Goal: Transaction & Acquisition: Purchase product/service

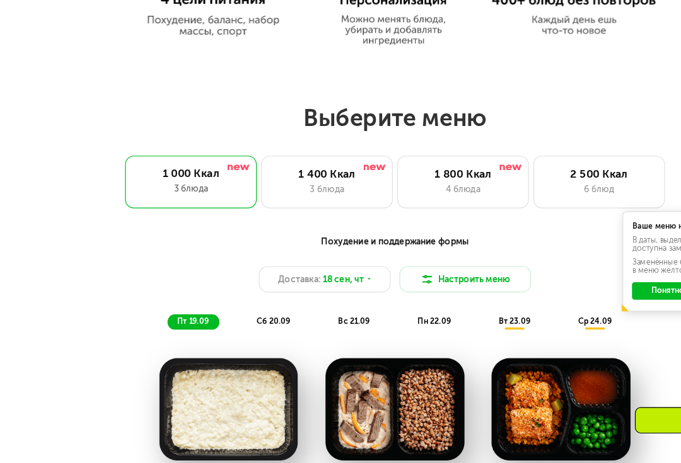
scroll to position [579, 0]
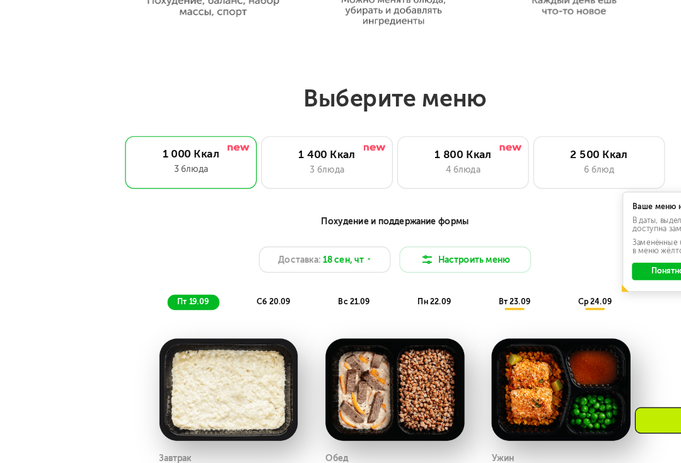
click at [414, 185] on div "4 блюда" at bounding box center [398, 190] width 93 height 11
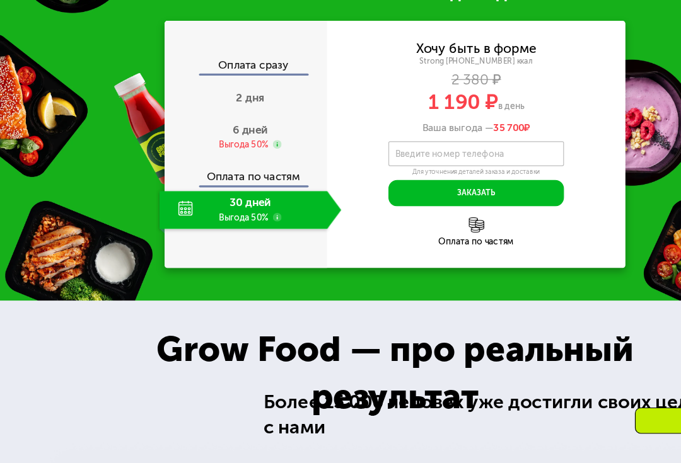
scroll to position [1225, 0]
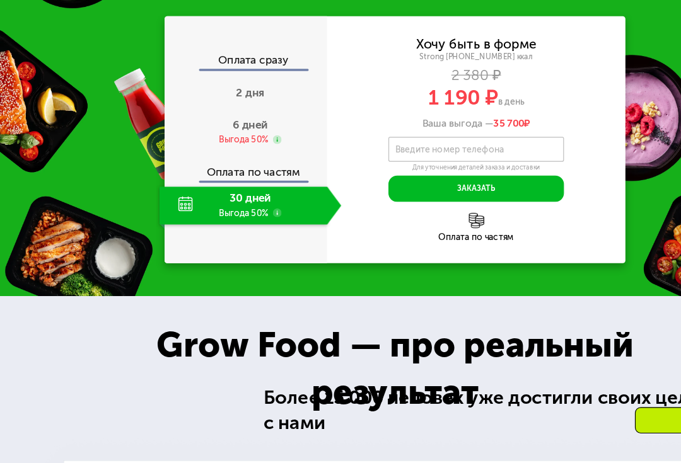
click at [227, 170] on div "Выгода 50%" at bounding box center [210, 165] width 42 height 11
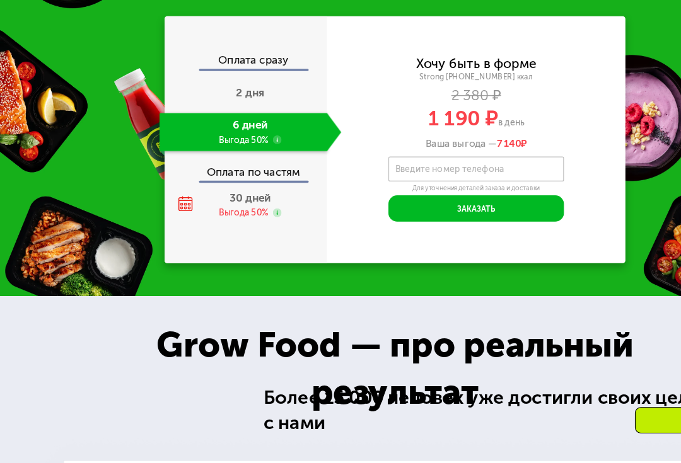
click at [214, 105] on div "Оплата сразу" at bounding box center [212, 98] width 139 height 13
click at [211, 127] on span "2 дня" at bounding box center [216, 124] width 25 height 11
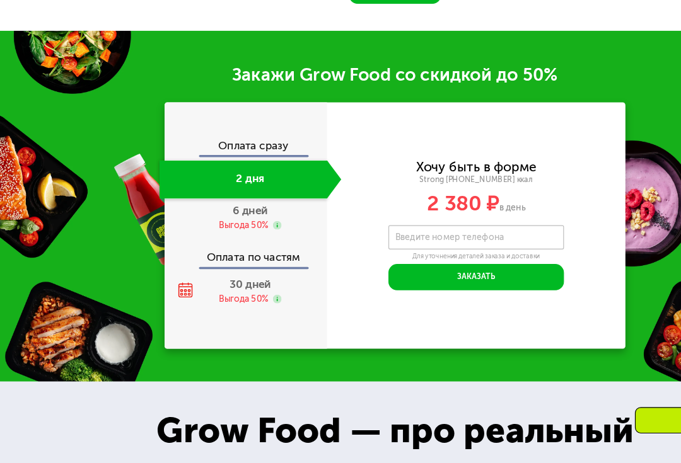
click at [202, 279] on div "30 дней Выгода 50%" at bounding box center [215, 295] width 157 height 33
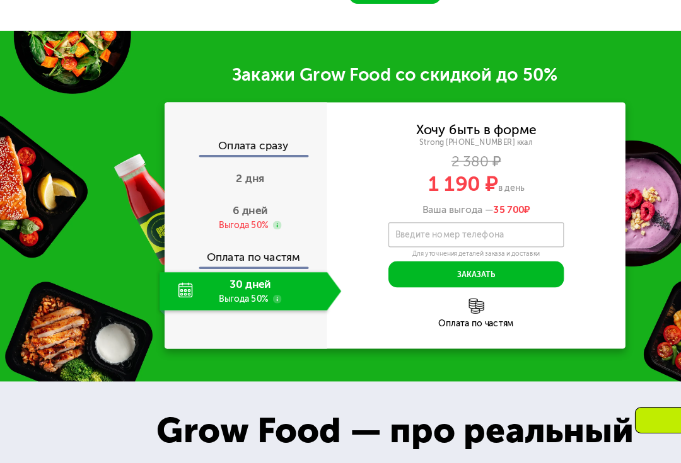
click at [226, 234] on div "Выгода 50%" at bounding box center [210, 239] width 42 height 11
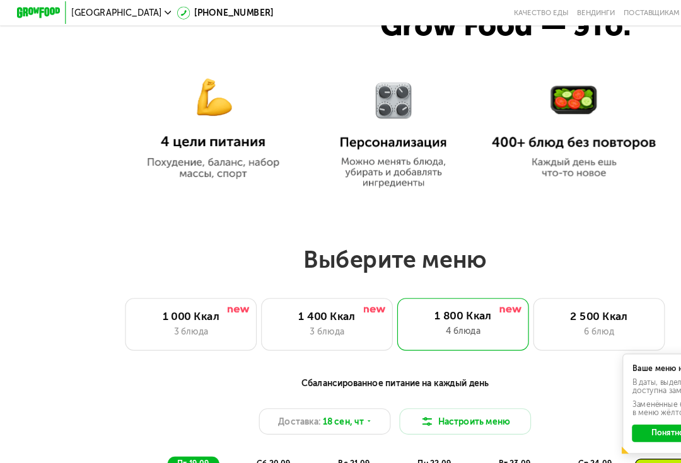
scroll to position [483, 0]
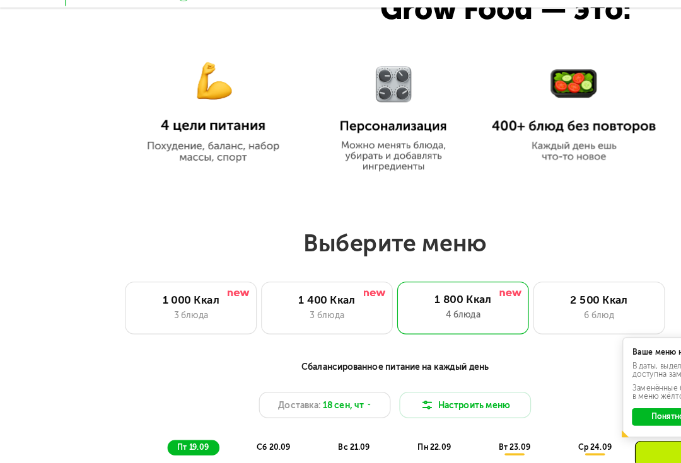
click at [302, 282] on div "3 блюда" at bounding box center [281, 287] width 93 height 11
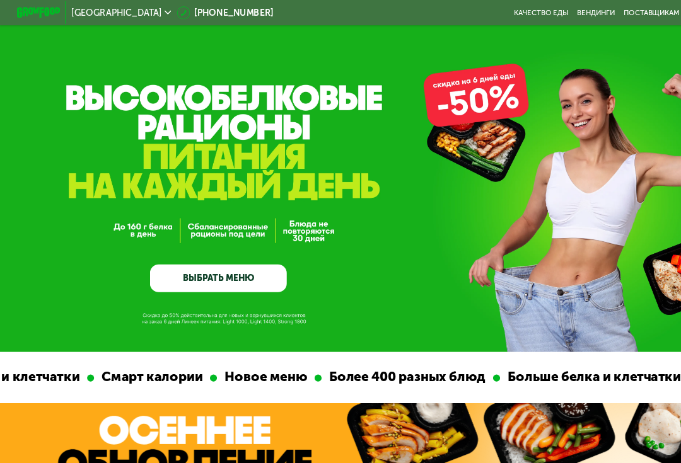
scroll to position [0, 0]
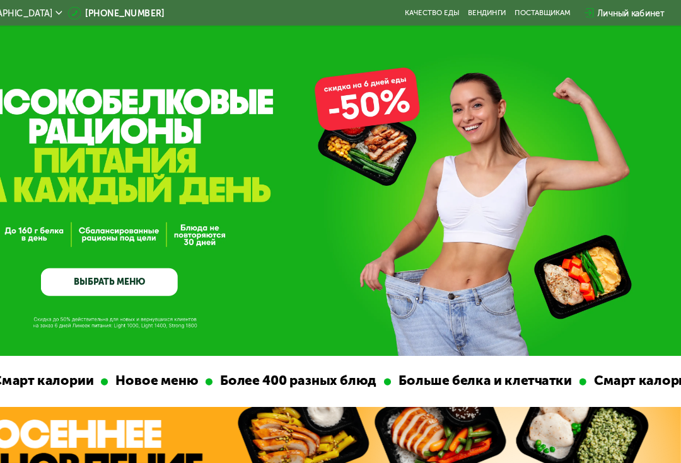
click at [479, 12] on div "Личный кабинет" at bounding box center [638, 11] width 58 height 11
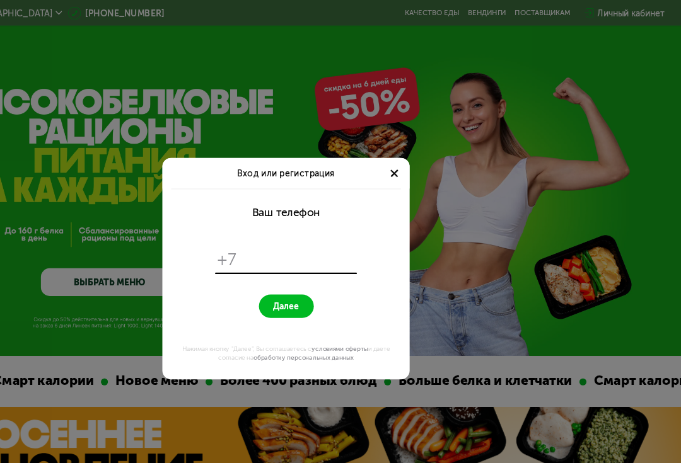
click at [67, 98] on div "Вход или регистрация Ваш телефон +7 Далее Нажимая кнопку "Далее", Вы соглашаете…" at bounding box center [340, 231] width 681 height 463
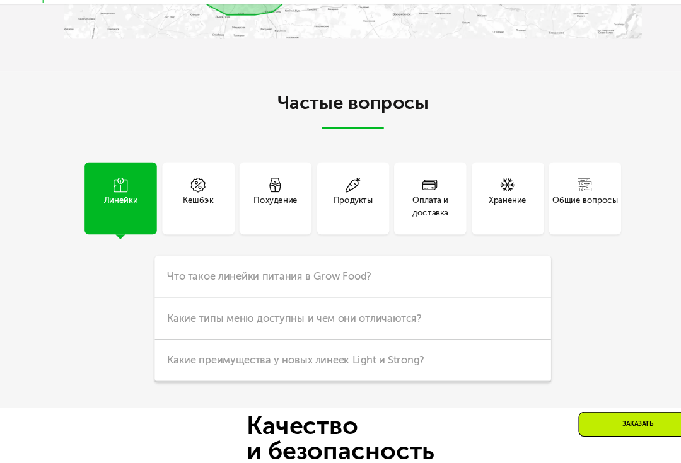
scroll to position [2575, 0]
click at [185, 196] on div "Кешбэк" at bounding box center [199, 207] width 28 height 23
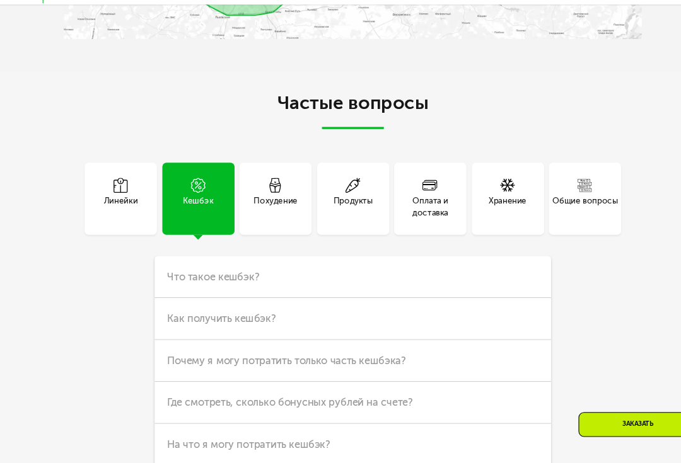
scroll to position [2576, 0]
click at [250, 195] on div "Похудение" at bounding box center [270, 206] width 40 height 23
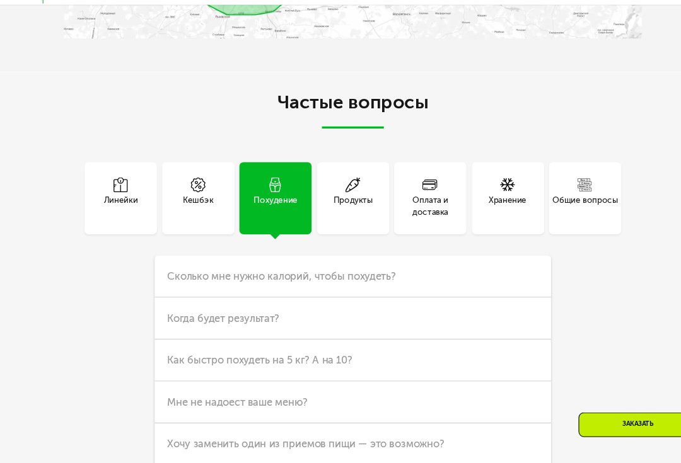
click at [323, 195] on div "Продукты" at bounding box center [341, 206] width 36 height 23
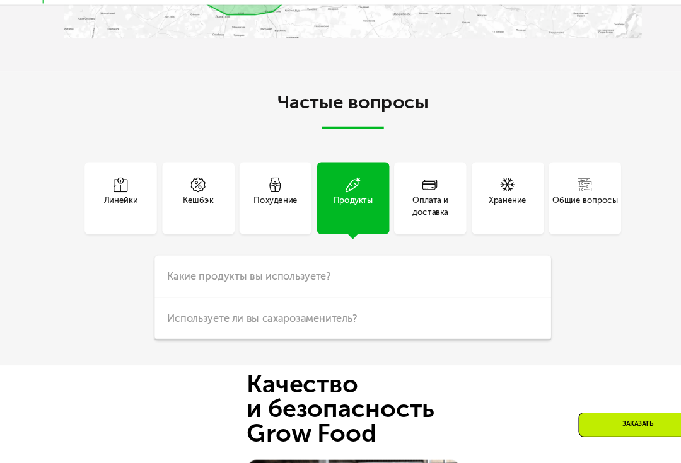
click at [404, 195] on div "Оплата и доставка" at bounding box center [411, 206] width 66 height 23
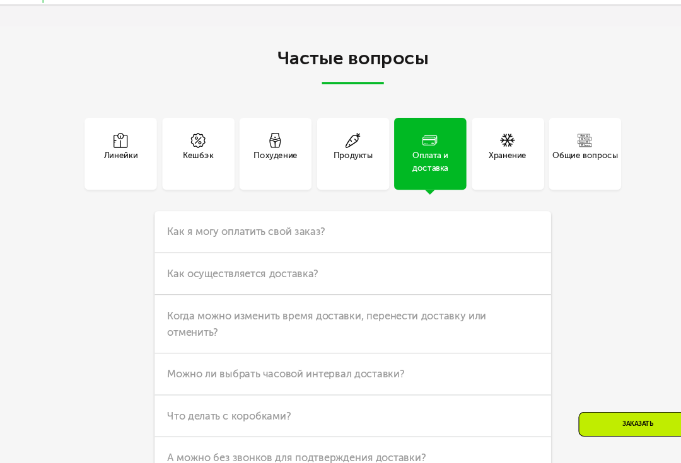
click at [170, 264] on span "Как осуществляется доставка?" at bounding box center [239, 269] width 139 height 11
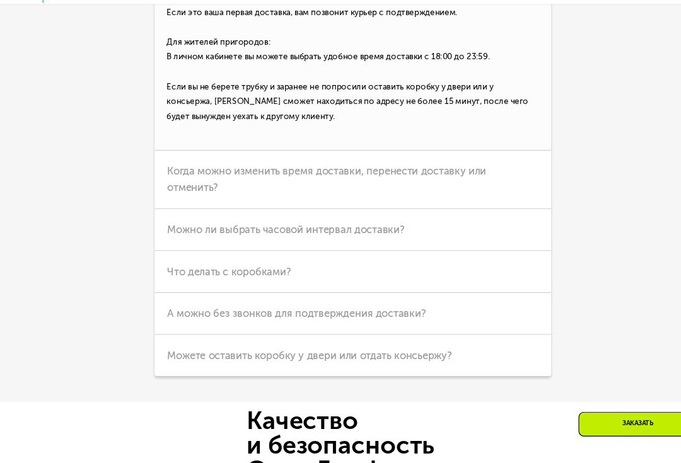
scroll to position [2957, 0]
click at [479, 248] on h3 "Что делать с коробками?" at bounding box center [340, 267] width 363 height 38
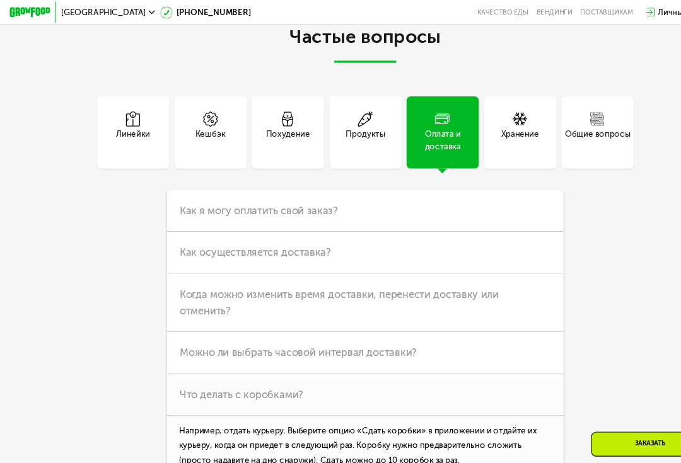
scroll to position [2653, 0]
click at [479, 192] on h3 "Как я могу оплатить свой заказ?" at bounding box center [340, 194] width 363 height 38
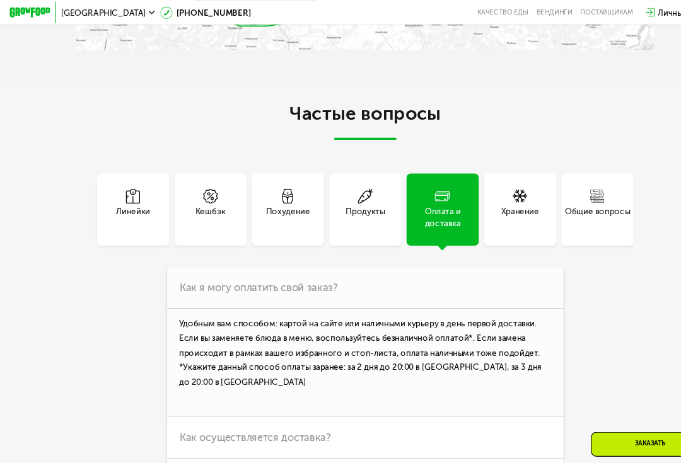
scroll to position [2582, 0]
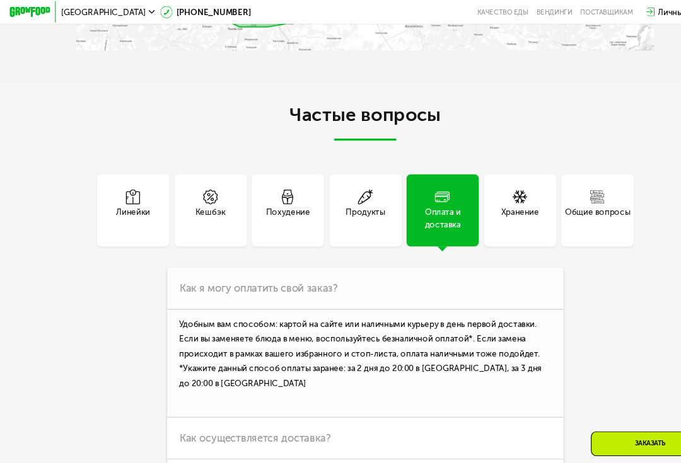
click at [479, 194] on div "Хранение" at bounding box center [483, 193] width 66 height 66
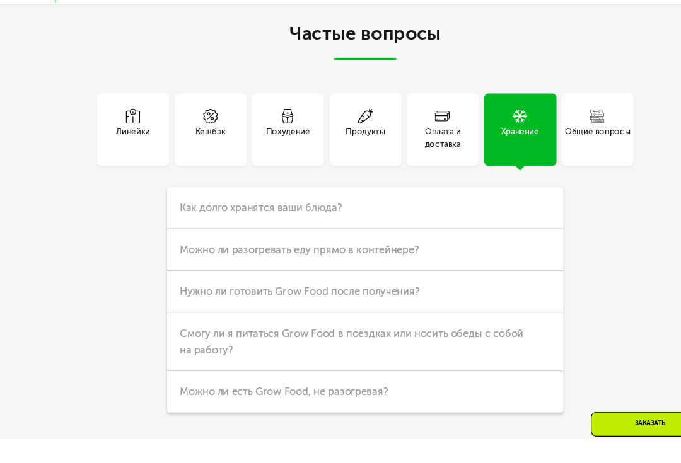
scroll to position [2640, 0]
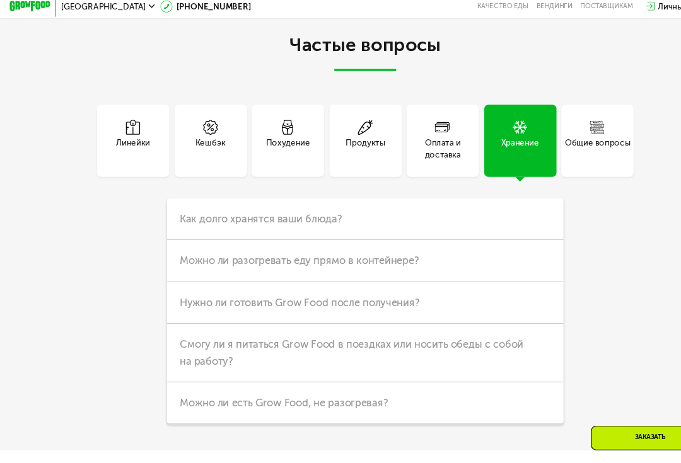
click at [479, 202] on div at bounding box center [508, 209] width 6 height 15
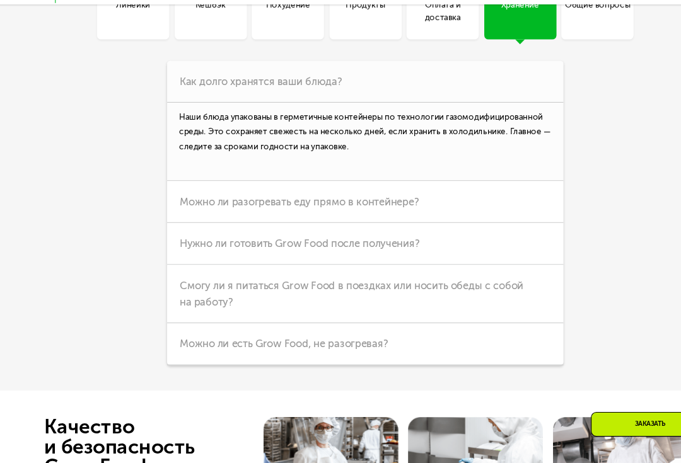
scroll to position [2754, 0]
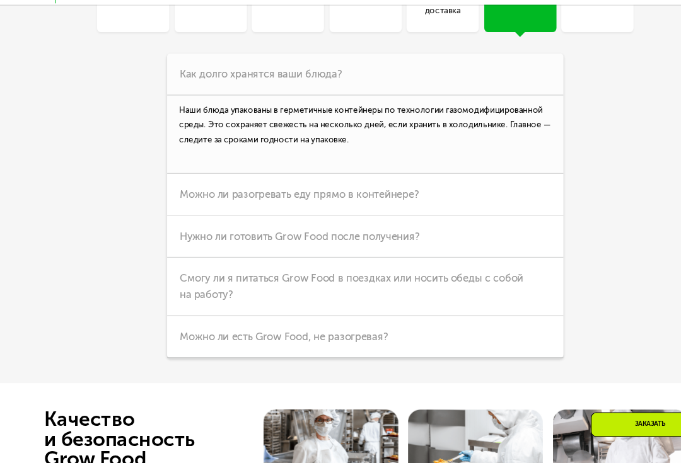
click at [479, 197] on icon at bounding box center [508, 200] width 6 height 6
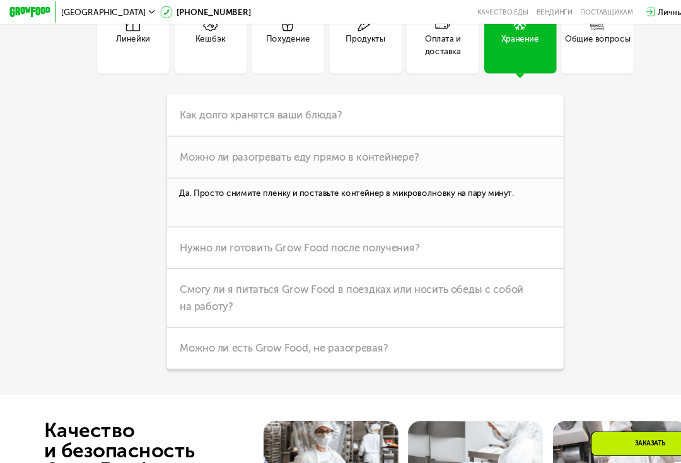
scroll to position [2739, 0]
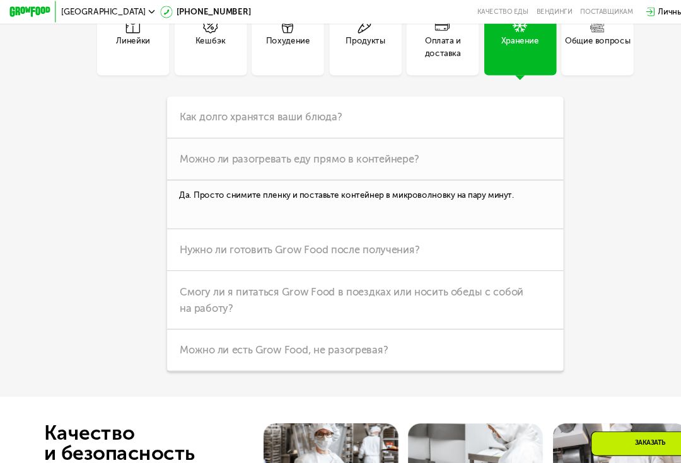
click at [479, 262] on span "Смогу ли я питаться Grow Food в поездках или носить обеды с собой на работу?" at bounding box center [327, 275] width 315 height 26
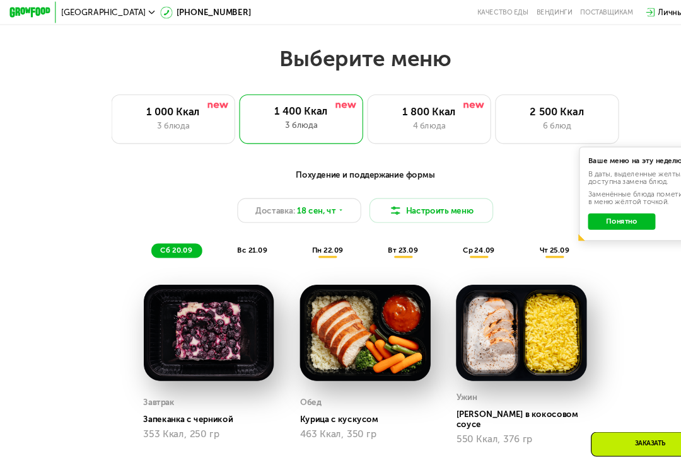
scroll to position [649, 0]
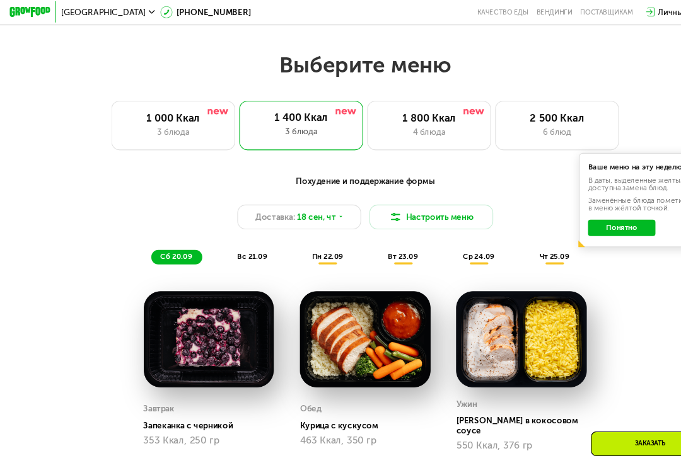
click at [418, 116] on div "4 блюда" at bounding box center [398, 121] width 93 height 11
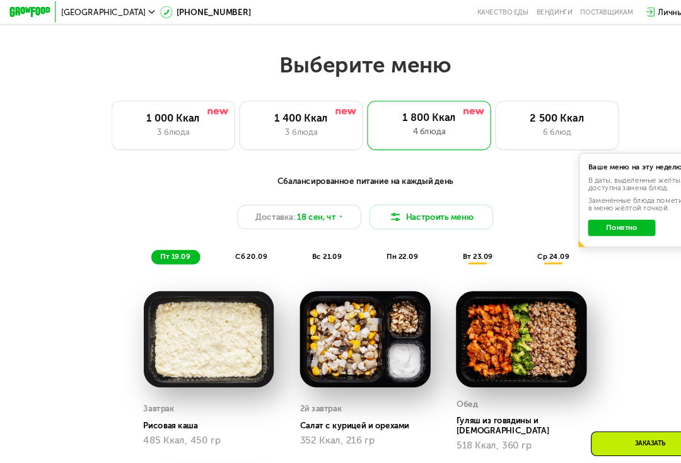
click at [479, 116] on div "6 блюд" at bounding box center [516, 121] width 93 height 11
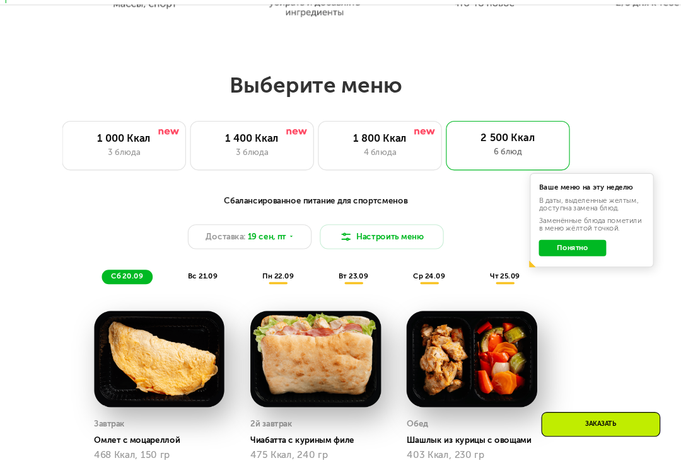
scroll to position [613, 0]
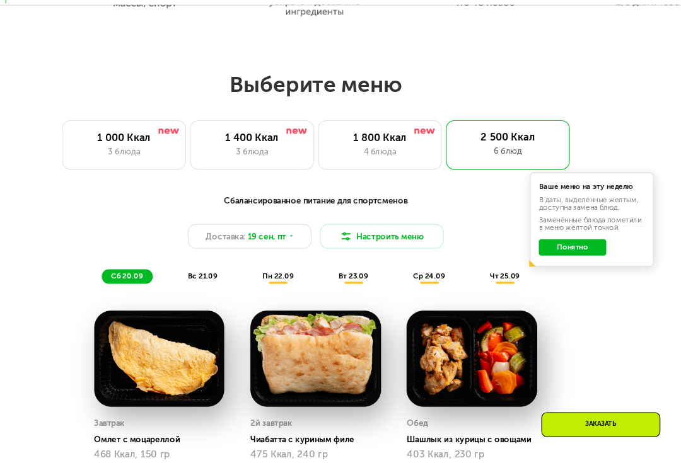
click at [479, 267] on span "чт 25.09" at bounding box center [513, 271] width 27 height 8
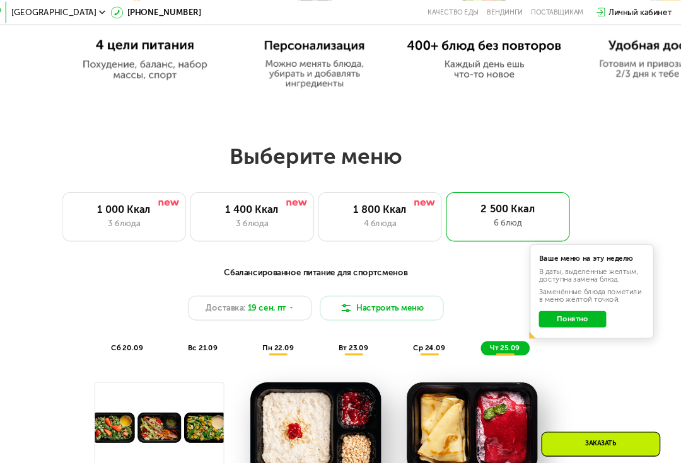
scroll to position [565, 0]
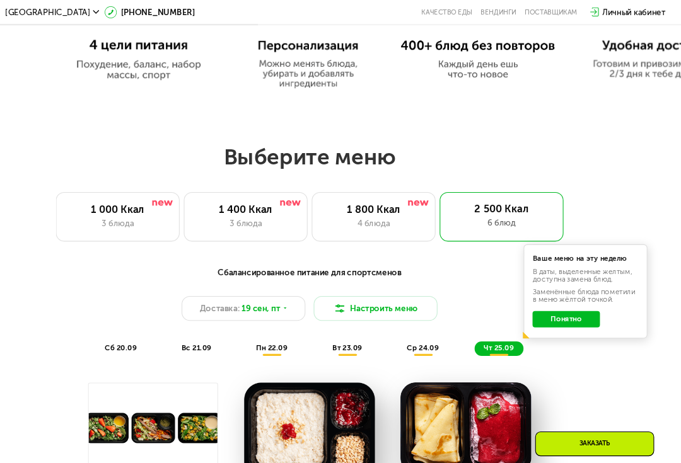
click at [352, 204] on div "4 блюда" at bounding box center [398, 205] width 93 height 11
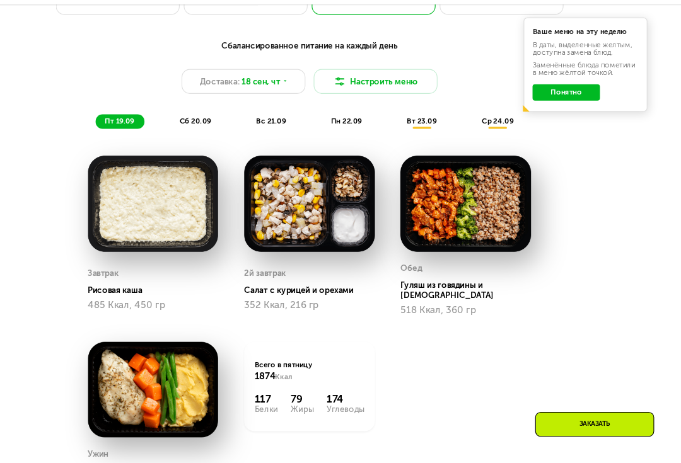
scroll to position [755, 0]
click at [430, 125] on span "вт 23.09" at bounding box center [443, 129] width 27 height 8
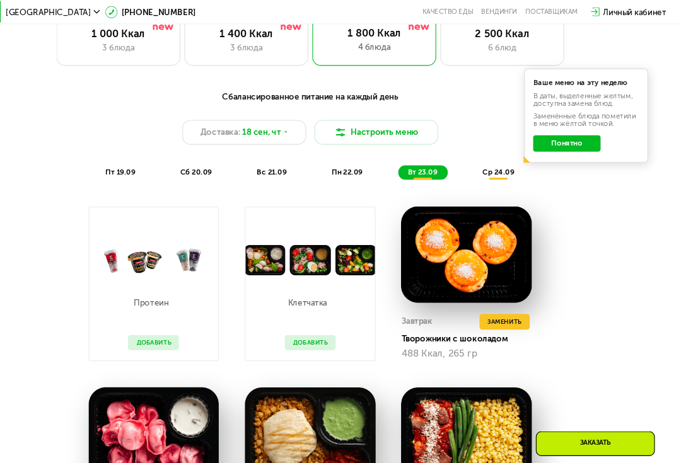
scroll to position [721, 0]
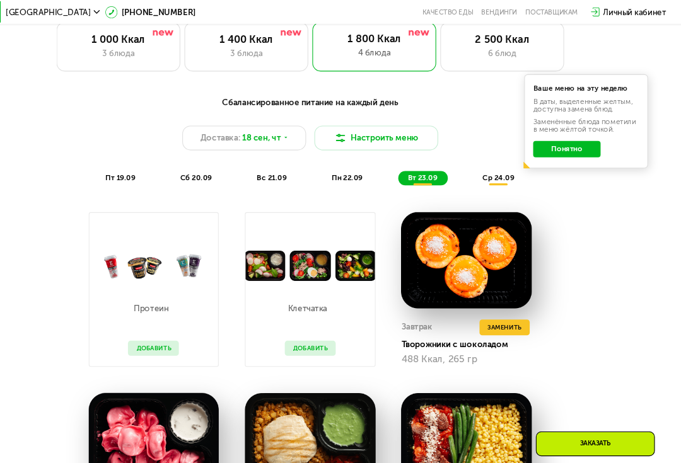
click at [360, 163] on span "пн 22.09" at bounding box center [374, 163] width 28 height 8
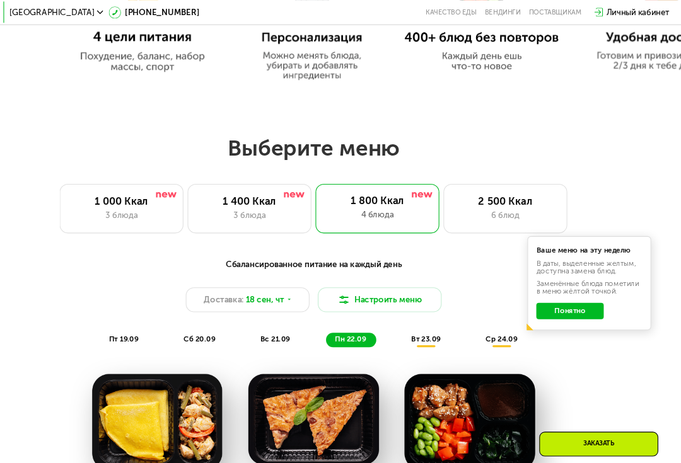
scroll to position [572, 0]
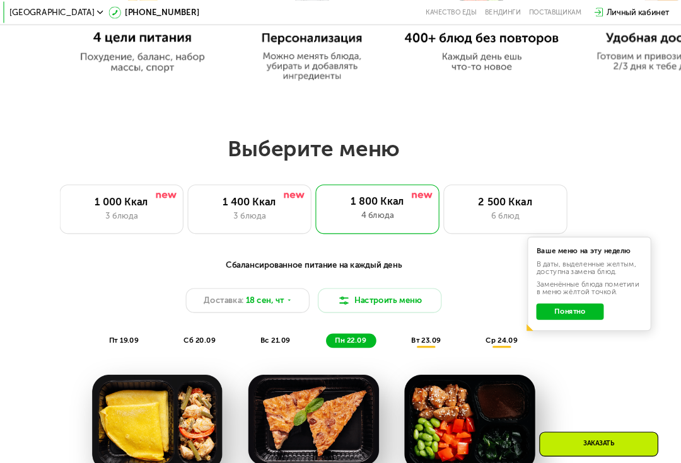
click at [479, 318] on div "ср 24.09" at bounding box center [513, 312] width 47 height 13
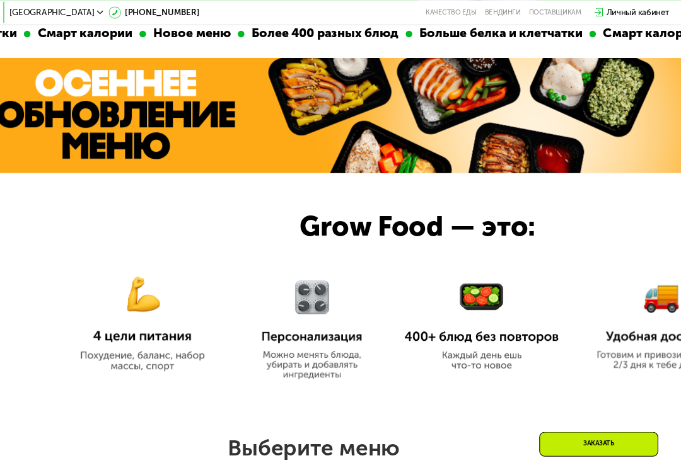
scroll to position [287, 0]
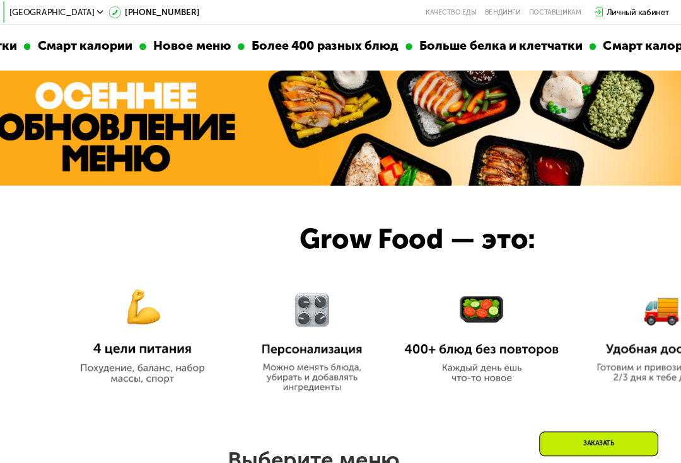
click at [62, 11] on span "[GEOGRAPHIC_DATA]" at bounding box center [101, 12] width 78 height 8
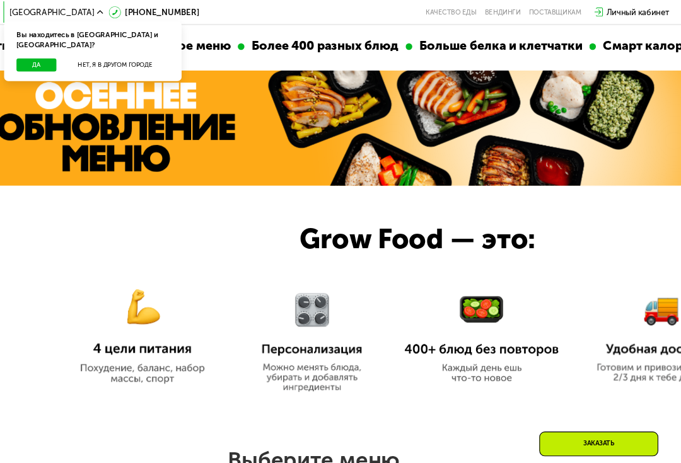
click at [68, 54] on button "Да" at bounding box center [86, 60] width 37 height 12
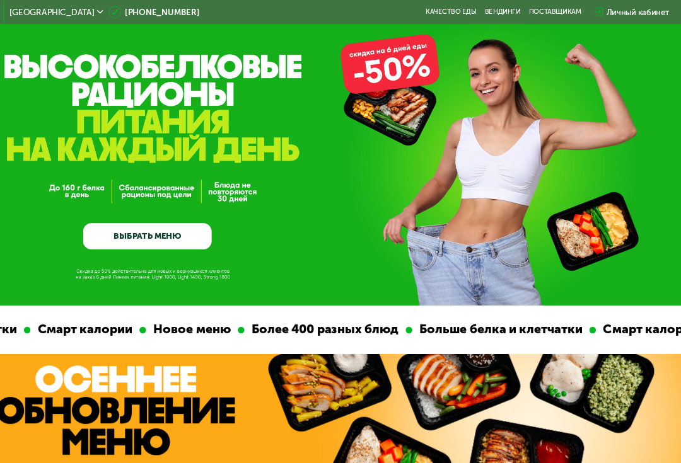
scroll to position [0, 0]
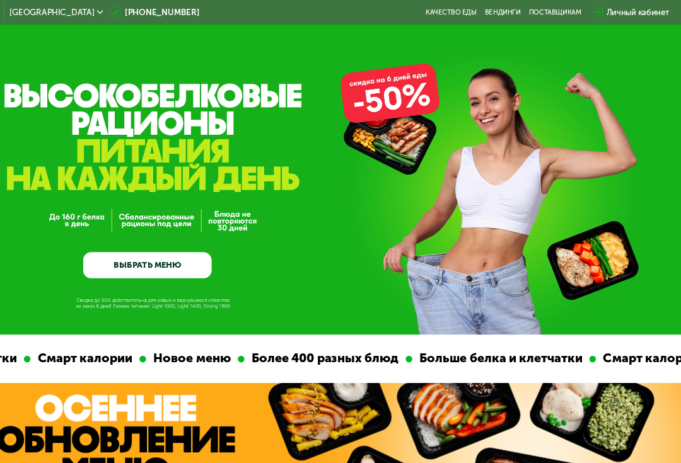
click at [479, 8] on div "Личный кабинет" at bounding box center [638, 11] width 58 height 11
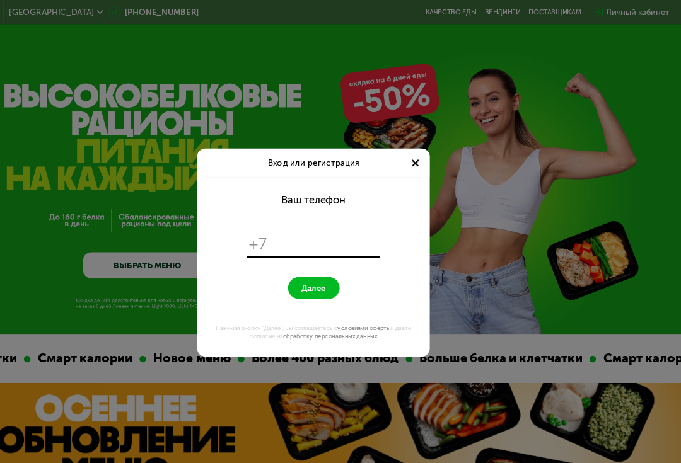
click at [21, 167] on div "Вход или регистрация Ваш телефон +7 Далее Нажимая кнопку "Далее", Вы соглашаете…" at bounding box center [340, 231] width 681 height 463
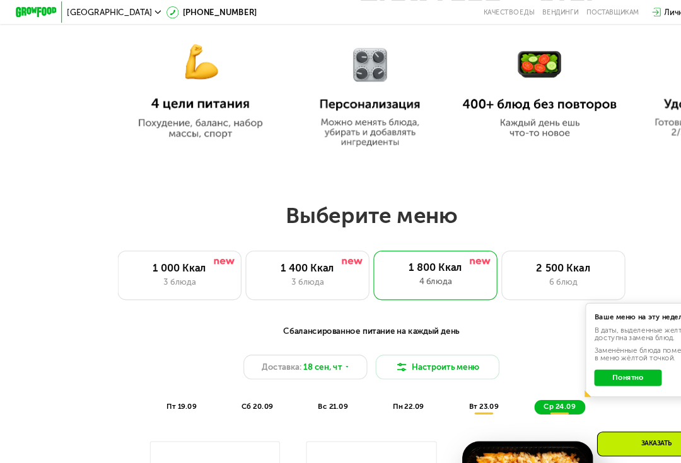
scroll to position [511, 0]
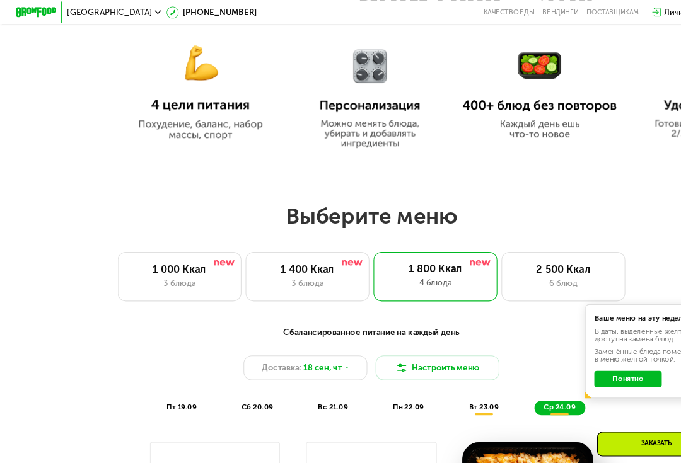
click at [431, 243] on img at bounding box center [440, 240] width 19 height 5
click at [428, 251] on div "1 800 Ккал" at bounding box center [399, 245] width 95 height 11
click at [260, 247] on div "1 400 Ккал" at bounding box center [281, 246] width 93 height 11
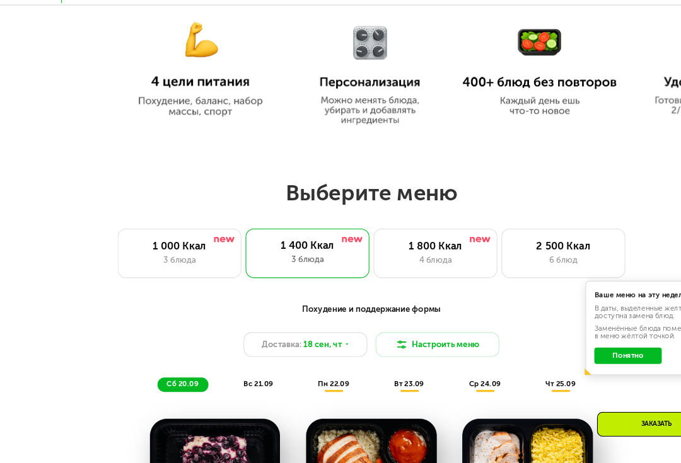
scroll to position [516, 0]
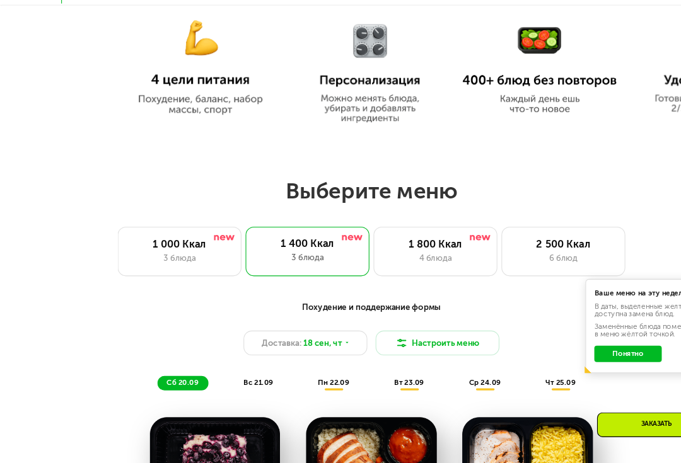
click at [441, 249] on div "4 блюда" at bounding box center [398, 254] width 93 height 11
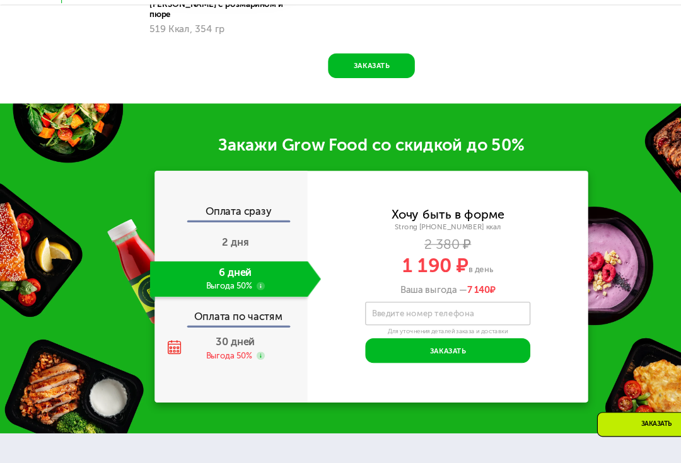
scroll to position [1184, 0]
